Goal: Task Accomplishment & Management: Use online tool/utility

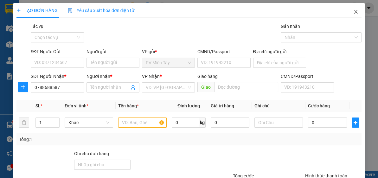
click at [354, 13] on icon "close" at bounding box center [355, 12] width 3 height 4
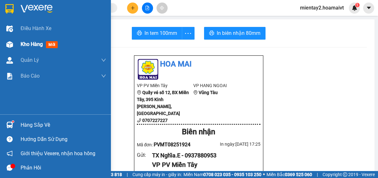
click at [33, 44] on span "Kho hàng" at bounding box center [32, 44] width 22 height 6
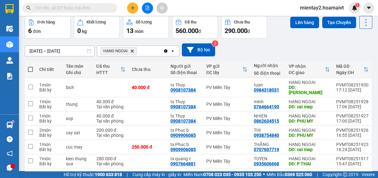
scroll to position [47, 0]
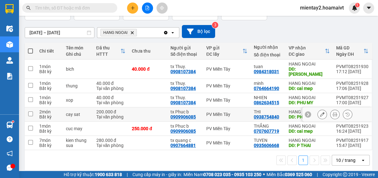
click at [142, 110] on td at bounding box center [148, 114] width 39 height 14
checkbox input "true"
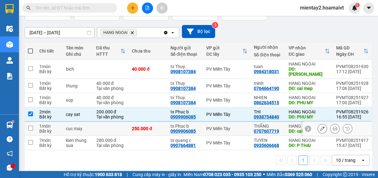
click at [129, 126] on td "250.000 đ" at bounding box center [148, 129] width 39 height 14
checkbox input "true"
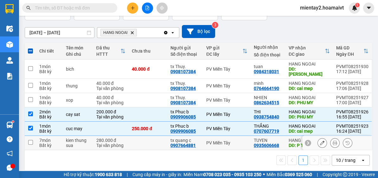
click at [122, 138] on div "280.000 đ" at bounding box center [110, 140] width 29 height 5
checkbox input "true"
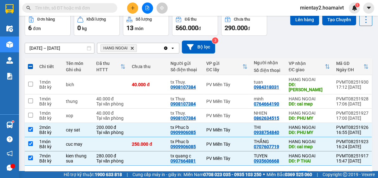
scroll to position [23, 0]
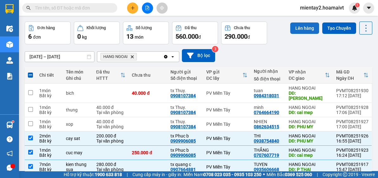
click at [302, 31] on button "Lên hàng" at bounding box center [304, 28] width 29 height 11
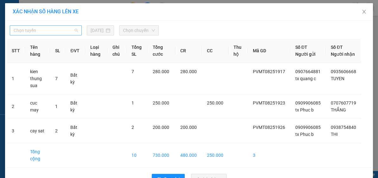
click at [43, 31] on span "Chọn tuyến" at bounding box center [46, 31] width 64 height 10
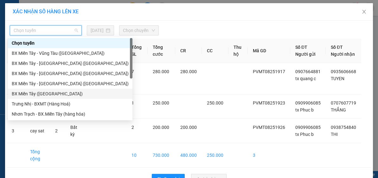
click at [51, 93] on div "BX Miền Tây (Hàng Ngoài)" at bounding box center [70, 93] width 117 height 7
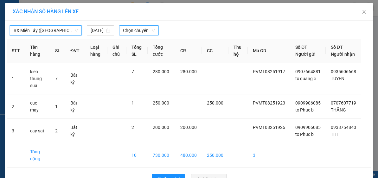
click at [139, 32] on span "Chọn chuyến" at bounding box center [139, 31] width 32 height 10
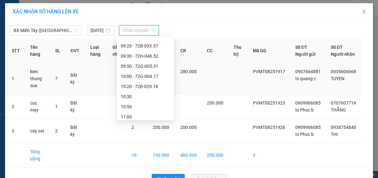
scroll to position [175, 0]
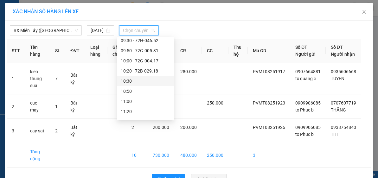
click at [149, 81] on div "10:30" at bounding box center [145, 81] width 49 height 7
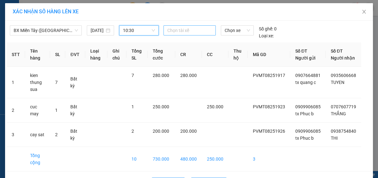
click at [179, 35] on div "Chọn tài xế" at bounding box center [190, 30] width 52 height 10
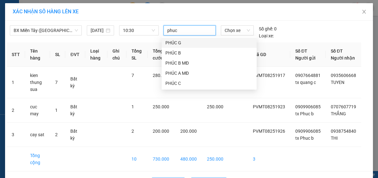
type input "phuc b"
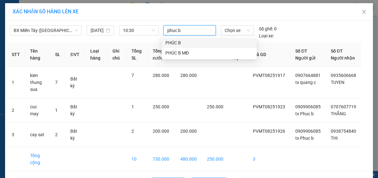
click at [178, 42] on div "PHÚC B" at bounding box center [208, 42] width 87 height 7
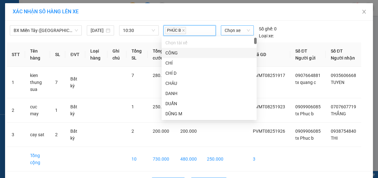
click at [231, 30] on span "Chọn xe" at bounding box center [237, 31] width 25 height 10
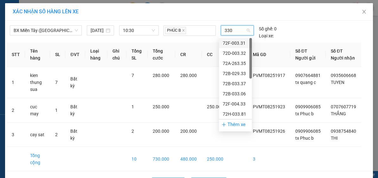
type input "3308"
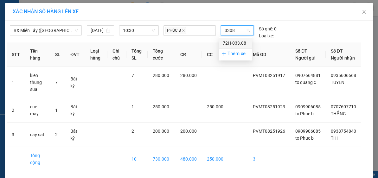
click at [230, 42] on div "72H-033.08" at bounding box center [235, 43] width 25 height 7
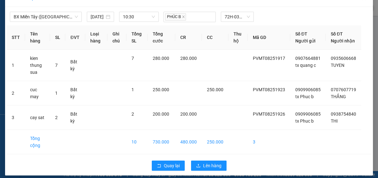
scroll to position [24, 0]
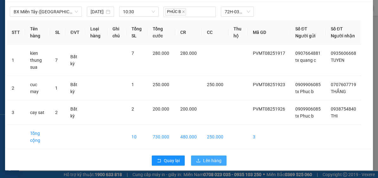
click at [209, 161] on span "Lên hàng" at bounding box center [212, 160] width 18 height 7
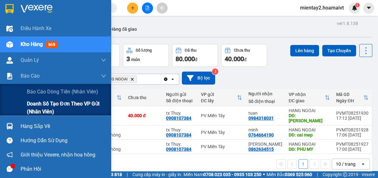
click at [52, 108] on span "Doanh số tạo đơn theo VP gửi (nhân viên)" at bounding box center [66, 108] width 79 height 16
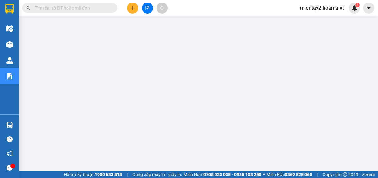
scroll to position [50, 0]
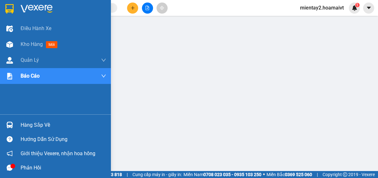
drag, startPoint x: 23, startPoint y: 47, endPoint x: 181, endPoint y: 176, distance: 204.5
click at [23, 47] on span "Kho hàng" at bounding box center [32, 44] width 22 height 6
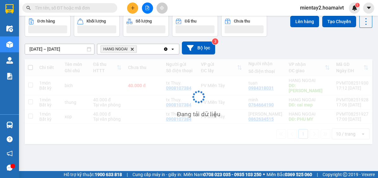
scroll to position [29, 0]
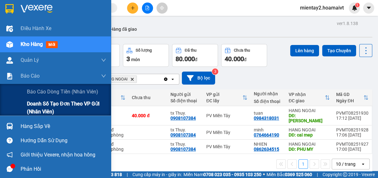
click at [45, 108] on span "Doanh số tạo đơn theo VP gửi (nhân viên)" at bounding box center [66, 108] width 79 height 16
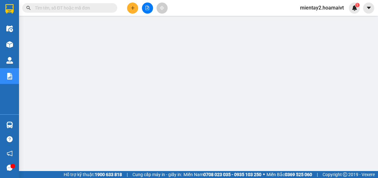
scroll to position [69, 0]
